Goal: Find specific page/section: Find specific page/section

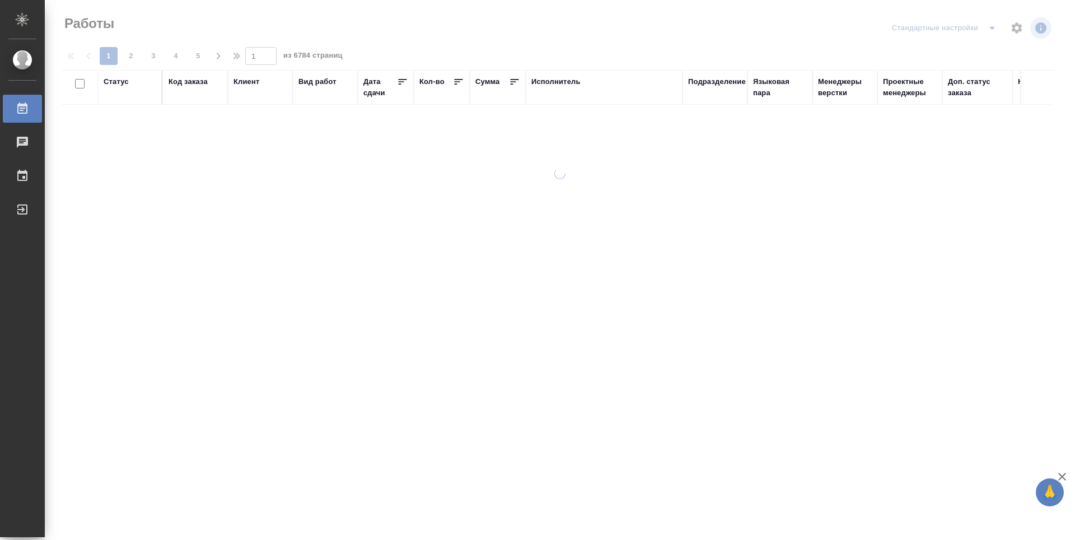
click at [730, 74] on th "Подразделение" at bounding box center [715, 87] width 65 height 35
click at [734, 81] on div "Подразделение" at bounding box center [717, 81] width 58 height 11
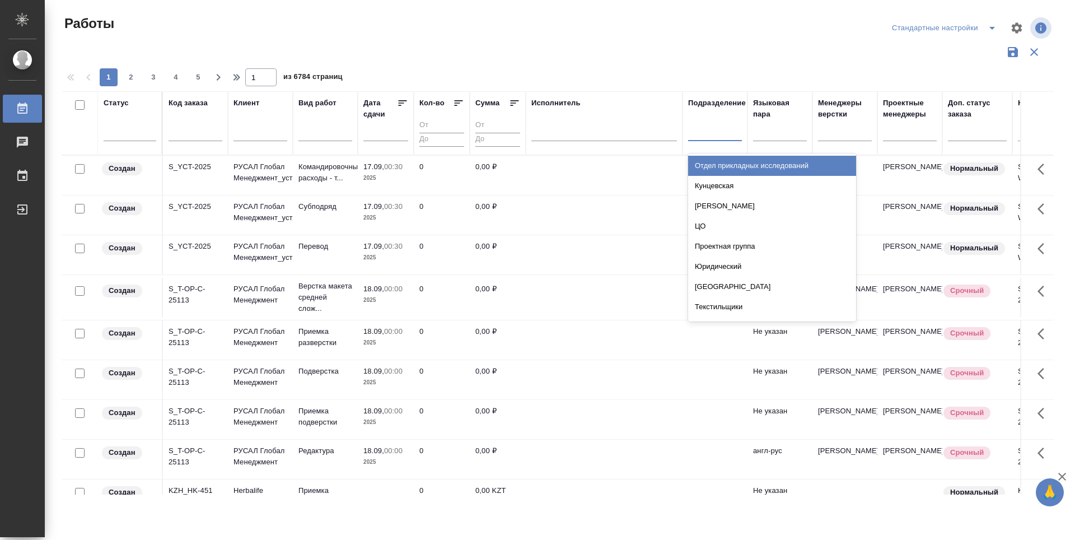
click at [721, 137] on div at bounding box center [715, 130] width 54 height 16
type input "dt"
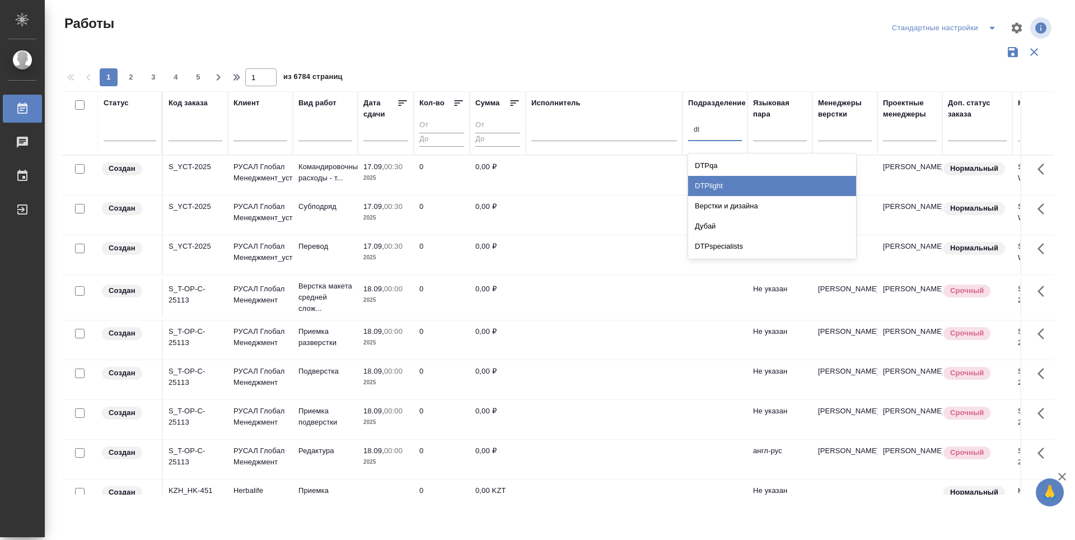
click at [726, 183] on div "DTPlight" at bounding box center [772, 186] width 168 height 20
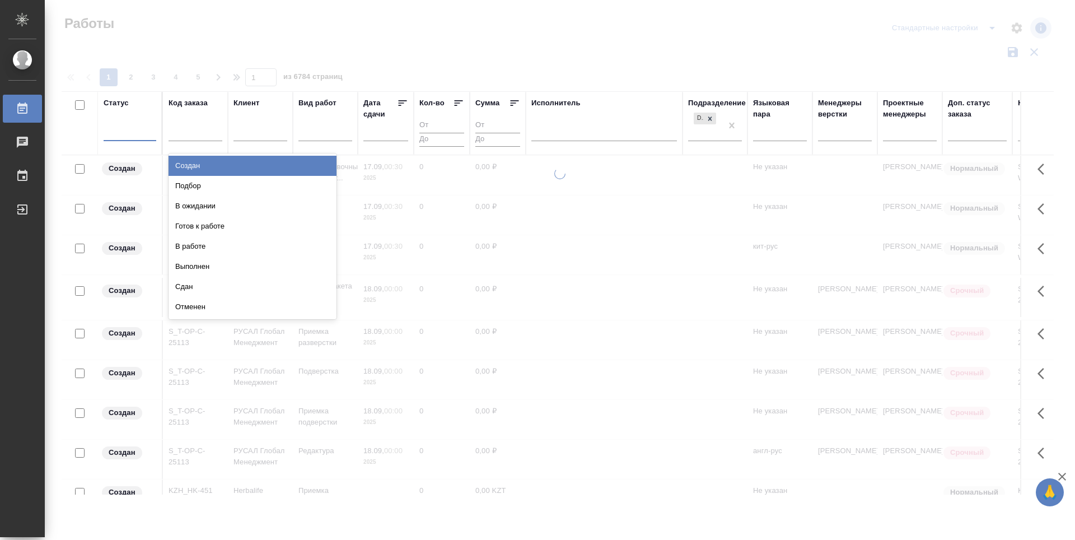
click at [134, 138] on div at bounding box center [130, 130] width 53 height 16
click at [308, 183] on div "Подбор" at bounding box center [253, 186] width 168 height 20
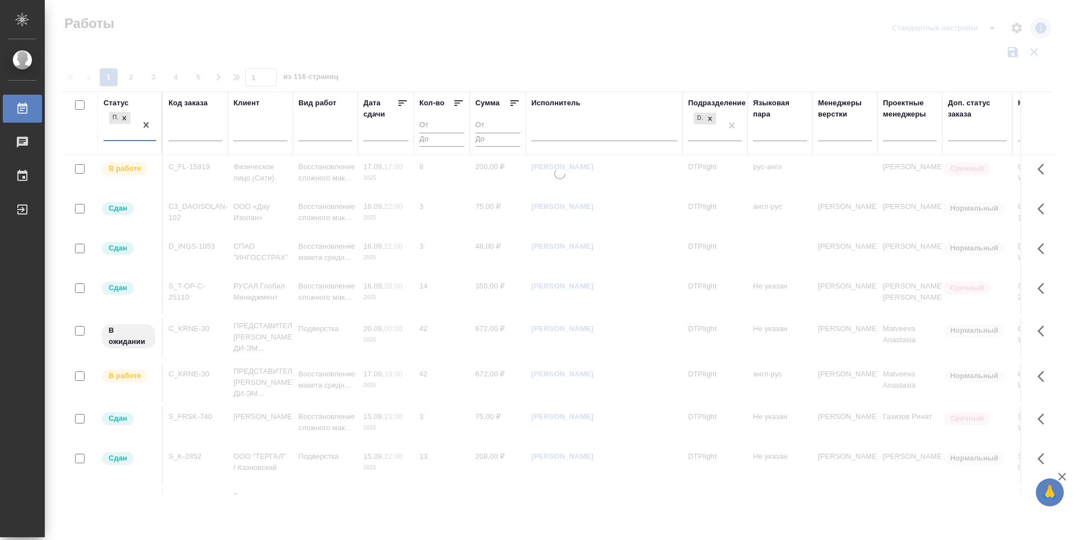
click at [114, 133] on div "Подбор" at bounding box center [120, 125] width 32 height 30
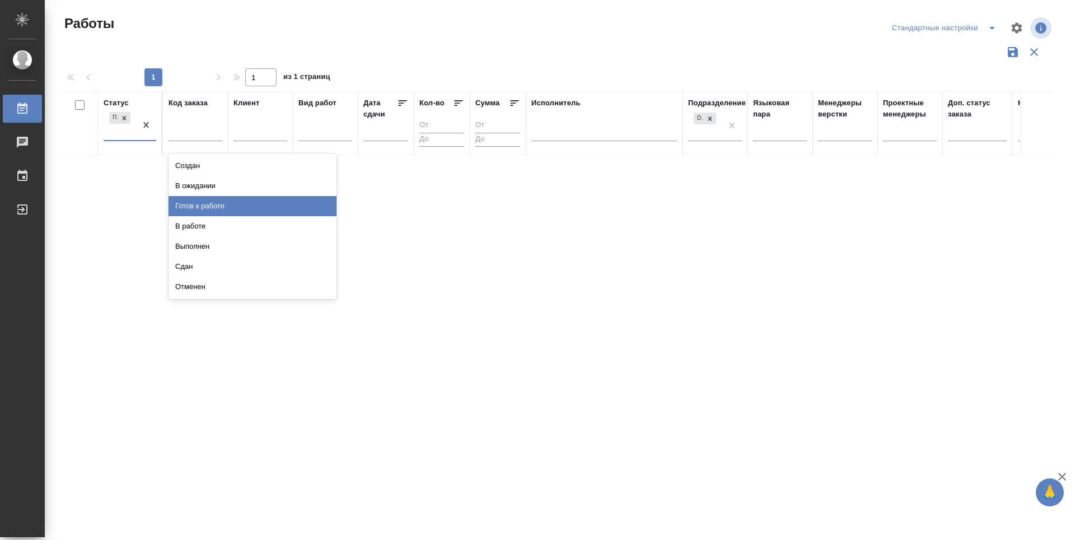
click at [241, 201] on div "Готов к работе" at bounding box center [253, 206] width 168 height 20
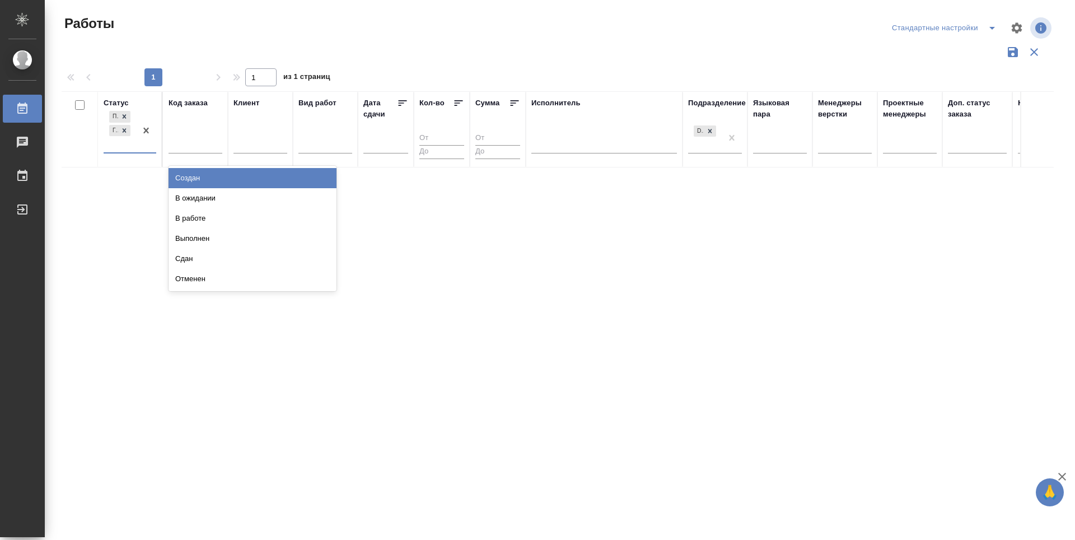
click at [112, 144] on div "Подбор Готов к работе" at bounding box center [120, 131] width 32 height 44
type input "в р"
click at [197, 179] on div "В работе" at bounding box center [253, 178] width 168 height 20
